Goal: Entertainment & Leisure: Browse casually

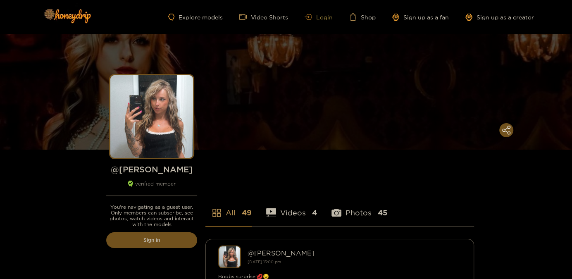
click at [312, 16] on icon at bounding box center [308, 17] width 7 height 6
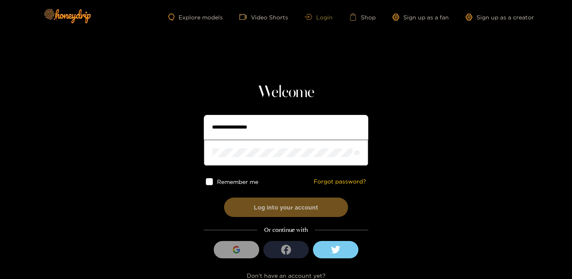
type input "**********"
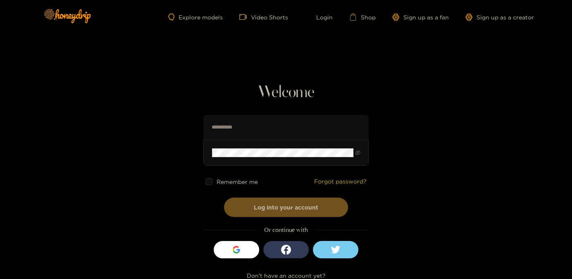
click at [210, 182] on span at bounding box center [208, 181] width 7 height 7
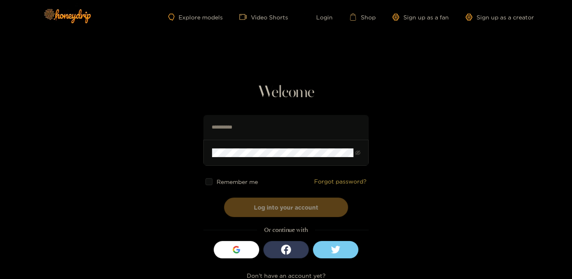
click at [289, 212] on button "Log into your account" at bounding box center [286, 207] width 124 height 19
click at [277, 203] on button "Log into your account" at bounding box center [286, 207] width 124 height 19
click at [264, 209] on button "Log into your account" at bounding box center [286, 207] width 124 height 19
click at [274, 201] on button "Log into your account" at bounding box center [286, 207] width 124 height 19
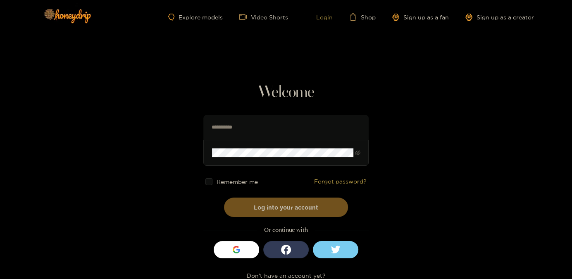
click at [329, 19] on link "Login" at bounding box center [319, 16] width 28 height 7
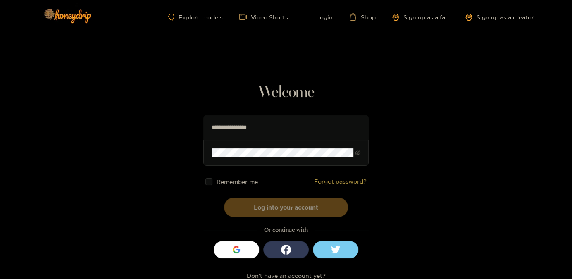
click at [276, 208] on button "Log into your account" at bounding box center [286, 207] width 124 height 19
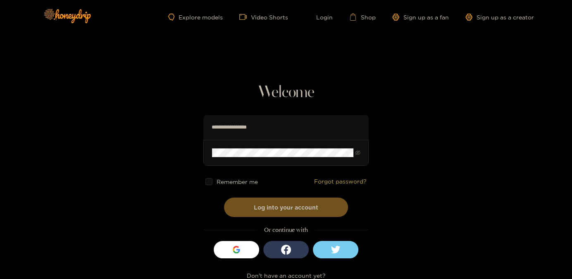
click at [387, 82] on section "Welcome Remember me Forgot password? Log into your account Or continue with Sig…" at bounding box center [286, 147] width 572 height 294
click at [325, 20] on link "Login" at bounding box center [319, 16] width 28 height 7
click at [210, 22] on div "Explore models Video Shorts Login Shop Sign up as a fan Sign up as a creator" at bounding box center [286, 17] width 496 height 34
click at [210, 17] on link "Explore models" at bounding box center [195, 17] width 55 height 7
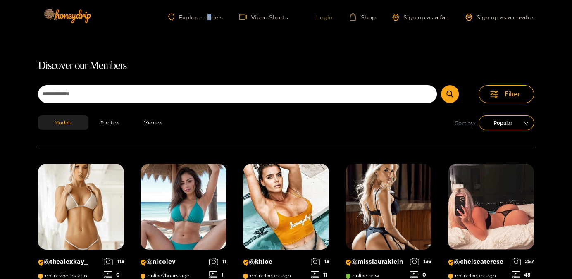
click at [330, 19] on link "Login" at bounding box center [319, 16] width 28 height 7
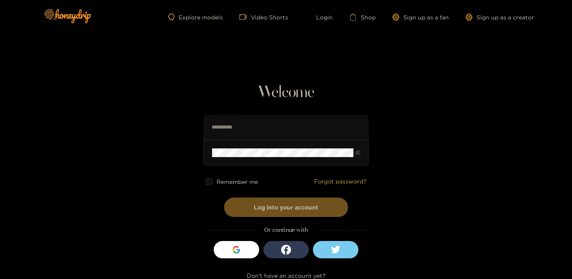
click at [239, 184] on span "Remember me" at bounding box center [237, 182] width 41 height 6
click at [209, 182] on span at bounding box center [208, 181] width 7 height 7
click at [210, 182] on span at bounding box center [208, 181] width 7 height 7
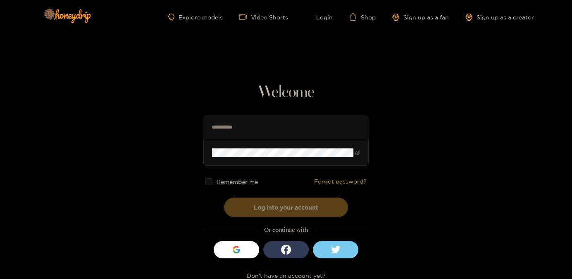
click at [253, 207] on button "Log into your account" at bounding box center [286, 207] width 124 height 19
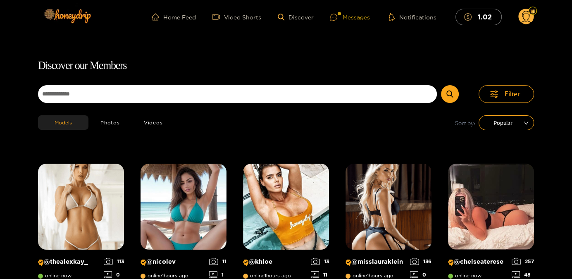
click at [356, 16] on div "Messages" at bounding box center [350, 17] width 40 height 10
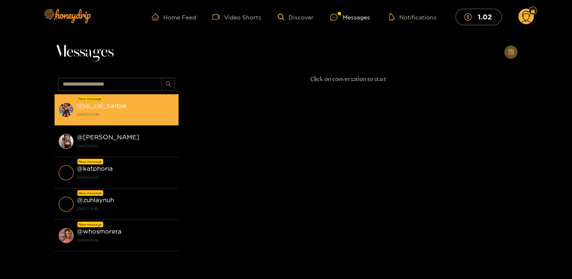
click at [125, 111] on div "@ so_cal_barbie [DATE] 07:49" at bounding box center [126, 109] width 98 height 19
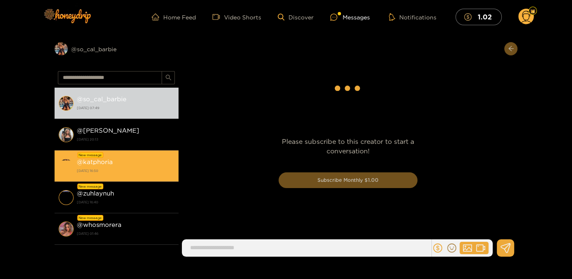
click at [135, 164] on div "@ katphoria [DATE] 16:50" at bounding box center [126, 166] width 98 height 19
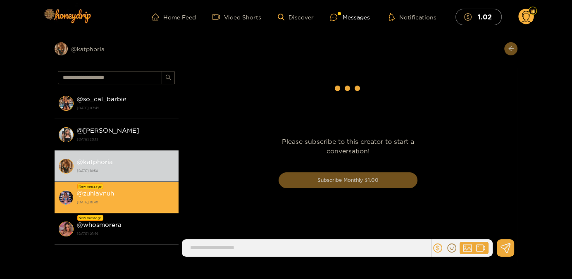
click at [140, 197] on div "@ zuhlaynuh [DATE] 16:40" at bounding box center [126, 197] width 98 height 19
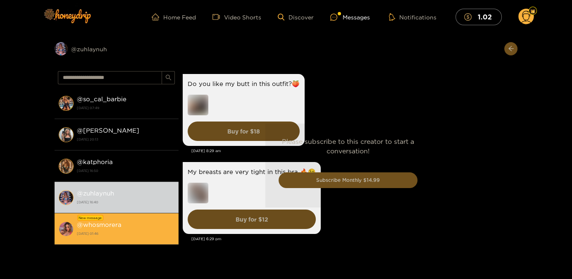
scroll to position [1966, 0]
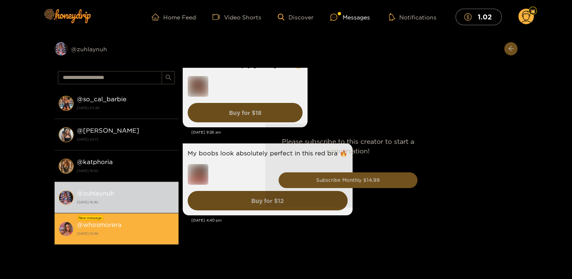
click at [141, 226] on div "@ whosmorera [DATE] 01:46" at bounding box center [126, 229] width 98 height 19
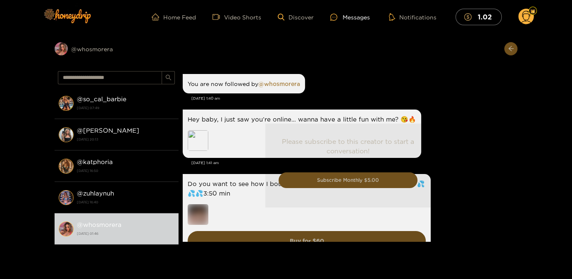
scroll to position [41, 0]
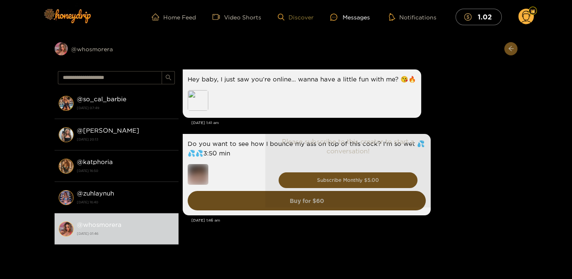
click at [314, 15] on link "Discover" at bounding box center [296, 17] width 36 height 7
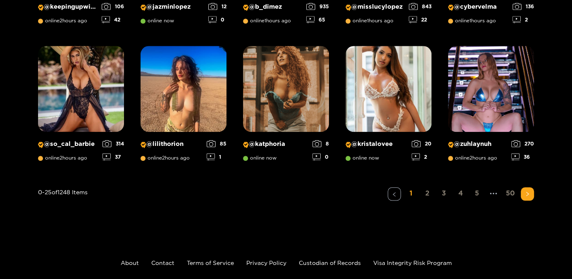
scroll to position [666, 0]
click at [430, 192] on link "2" at bounding box center [427, 194] width 13 height 12
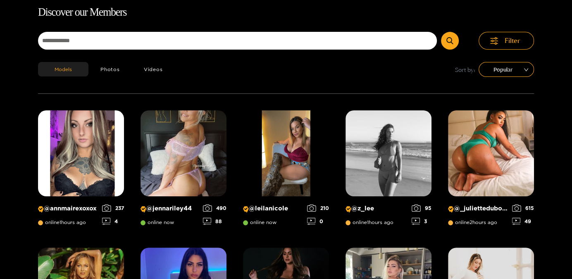
scroll to position [53, 0]
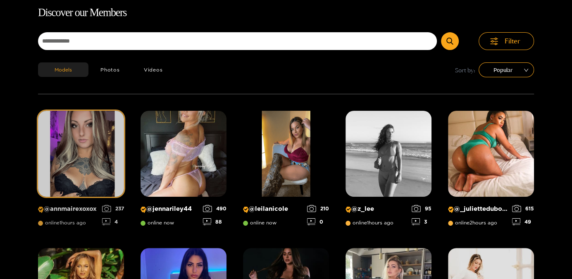
click at [71, 179] on img at bounding box center [81, 154] width 86 height 86
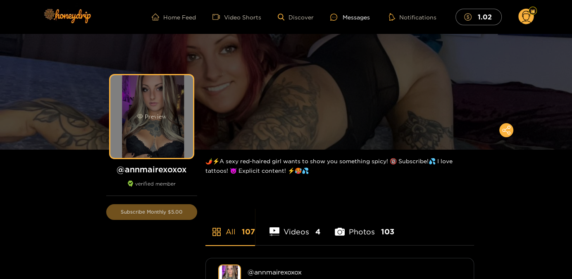
click at [161, 131] on div "Preview" at bounding box center [151, 116] width 83 height 83
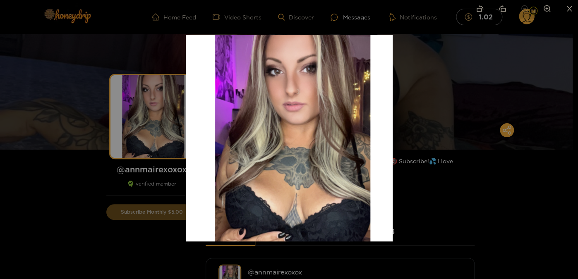
click at [65, 204] on div at bounding box center [289, 139] width 578 height 279
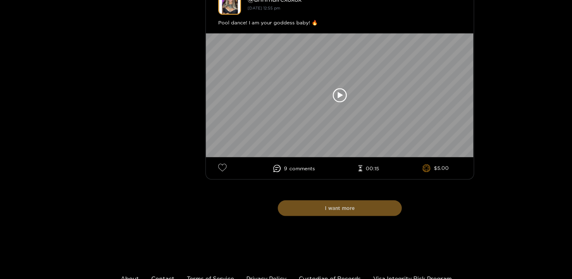
scroll to position [5753, 0]
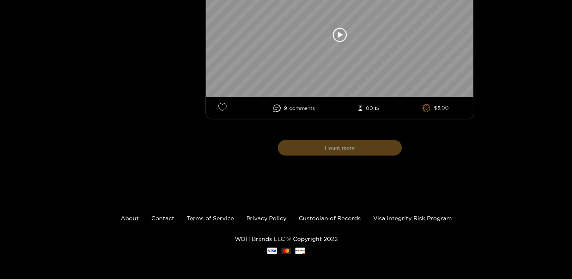
click at [322, 149] on button "I want more" at bounding box center [340, 148] width 124 height 16
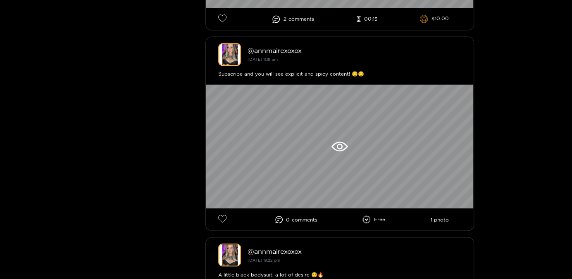
scroll to position [7852, 0]
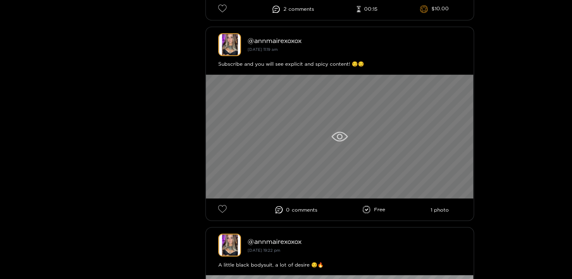
click at [451, 143] on div at bounding box center [340, 136] width 268 height 124
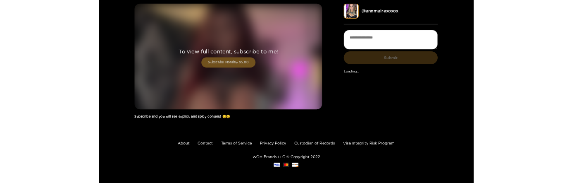
scroll to position [29, 0]
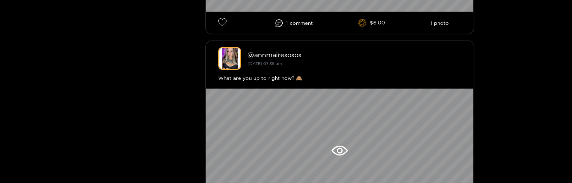
scroll to position [1496, 0]
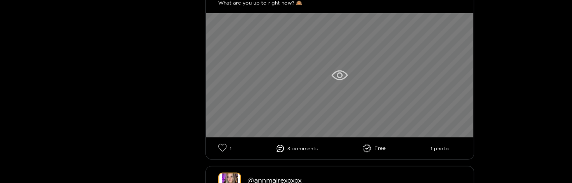
click at [411, 72] on div at bounding box center [340, 75] width 268 height 124
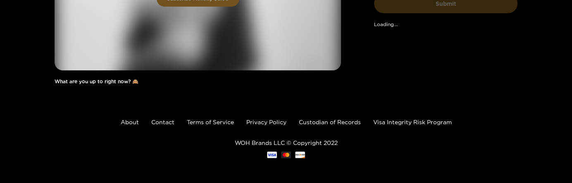
scroll to position [125, 0]
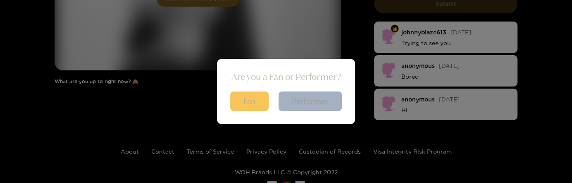
click at [252, 104] on button "Fan" at bounding box center [249, 100] width 38 height 19
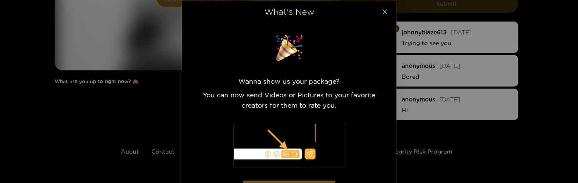
click at [379, 15] on span "Close" at bounding box center [384, 11] width 23 height 23
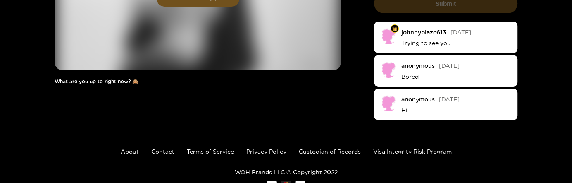
scroll to position [0, 0]
